Goal: Information Seeking & Learning: Learn about a topic

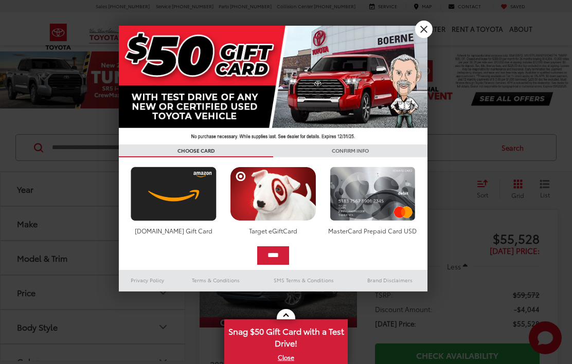
click at [423, 31] on link "X" at bounding box center [424, 30] width 18 height 18
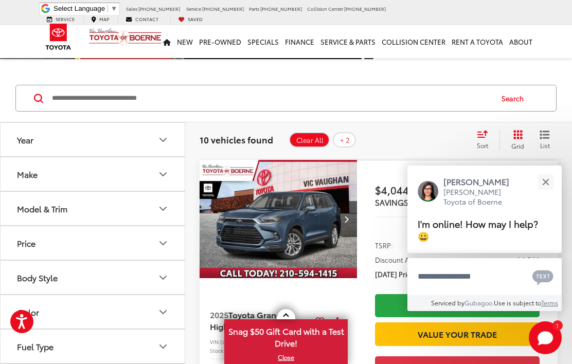
click at [548, 193] on button "Close" at bounding box center [546, 182] width 22 height 22
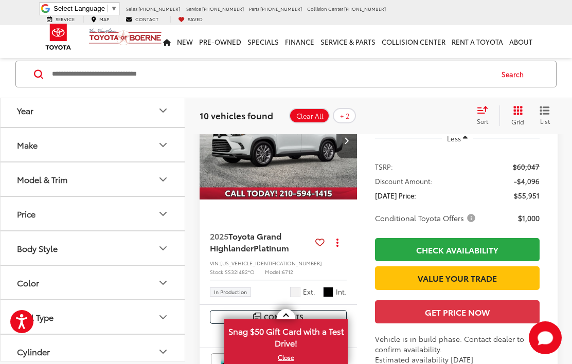
scroll to position [802, 0]
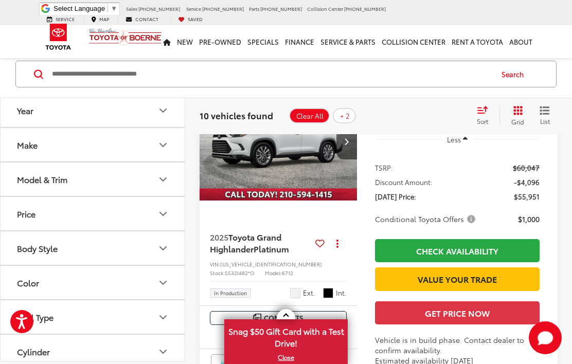
click at [302, 193] on img "2025 Toyota Grand Highlander Platinum 0" at bounding box center [278, 141] width 159 height 119
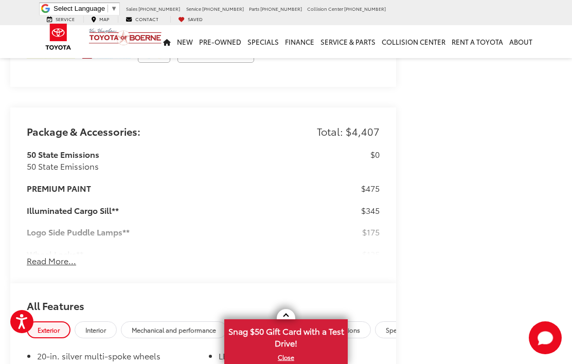
scroll to position [1053, 0]
click at [42, 255] on button "Read More..." at bounding box center [51, 261] width 49 height 12
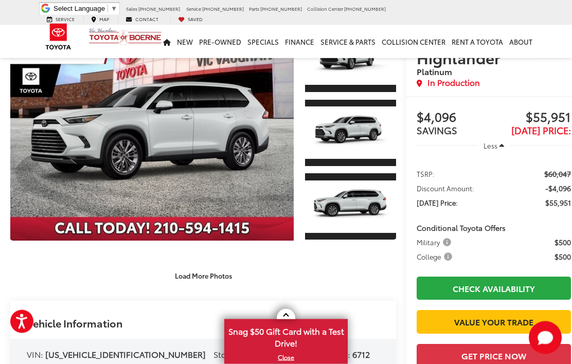
scroll to position [0, 0]
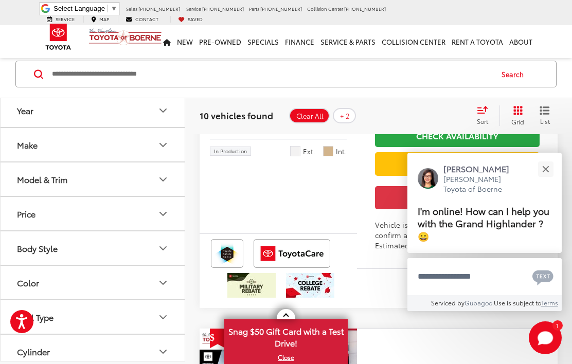
scroll to position [1298, 0]
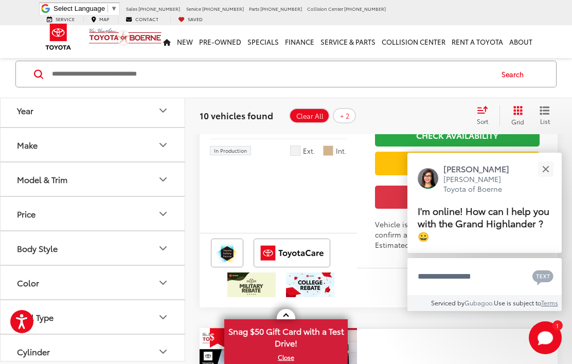
click at [549, 172] on div "Close" at bounding box center [546, 169] width 7 height 7
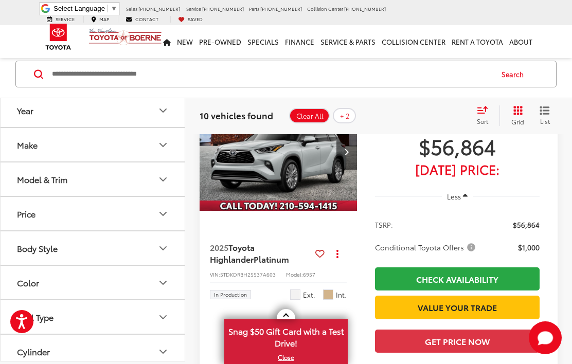
scroll to position [1152, 0]
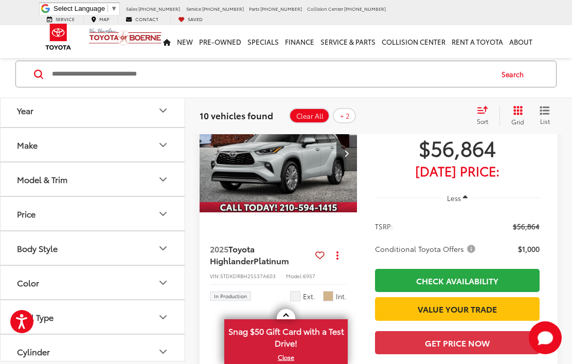
click at [156, 181] on button "Model & Trim" at bounding box center [93, 179] width 185 height 33
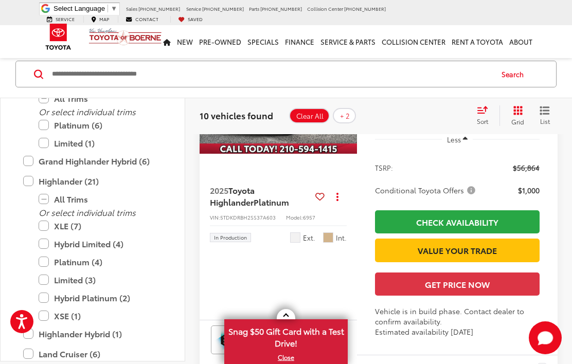
scroll to position [1210, 0]
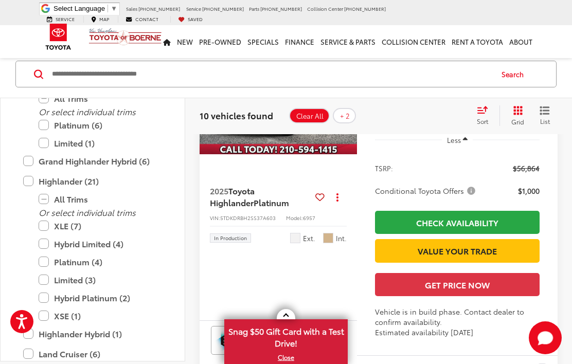
click at [306, 155] on img "2025 Toyota Highlander Platinum 0" at bounding box center [278, 95] width 159 height 119
